Goal: Task Accomplishment & Management: Manage account settings

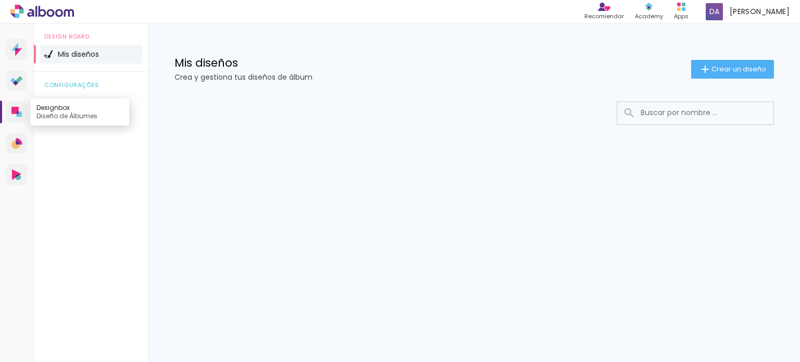
click at [10, 113] on link "Designbox Diseño de Álbumes" at bounding box center [16, 112] width 21 height 21
click at [19, 105] on link "Designbox Diseño de Álbumes" at bounding box center [16, 112] width 21 height 21
